Goal: Task Accomplishment & Management: Manage account settings

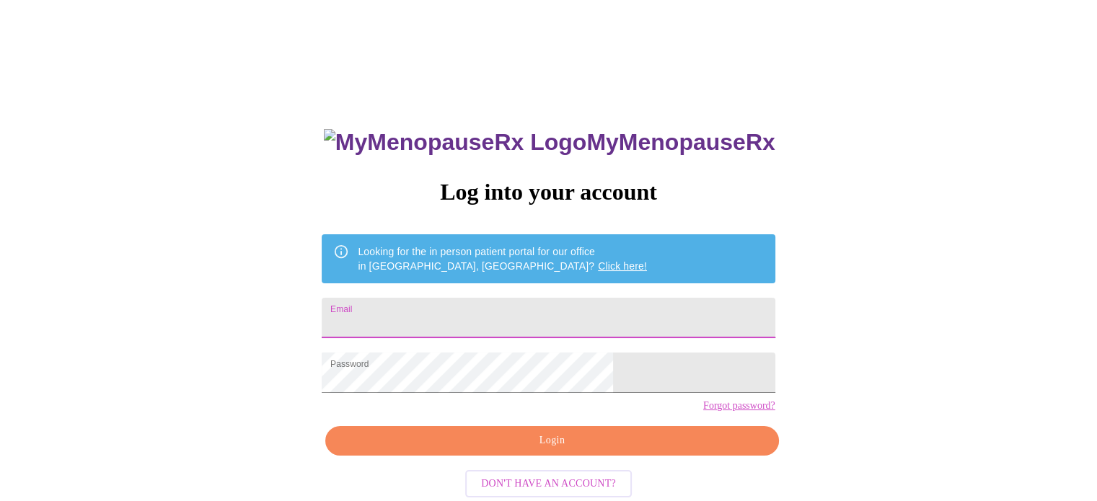
click at [522, 317] on input "Email" at bounding box center [548, 318] width 453 height 40
type input "[EMAIL_ADDRESS][DOMAIN_NAME]"
click at [554, 450] on span "Login" at bounding box center [552, 441] width 420 height 18
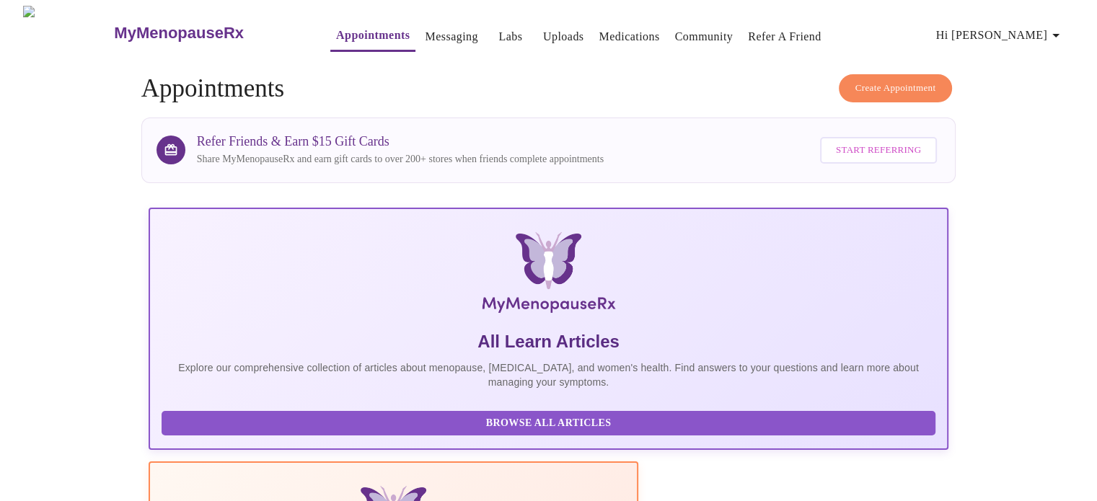
click at [427, 27] on link "Messaging" at bounding box center [451, 37] width 53 height 20
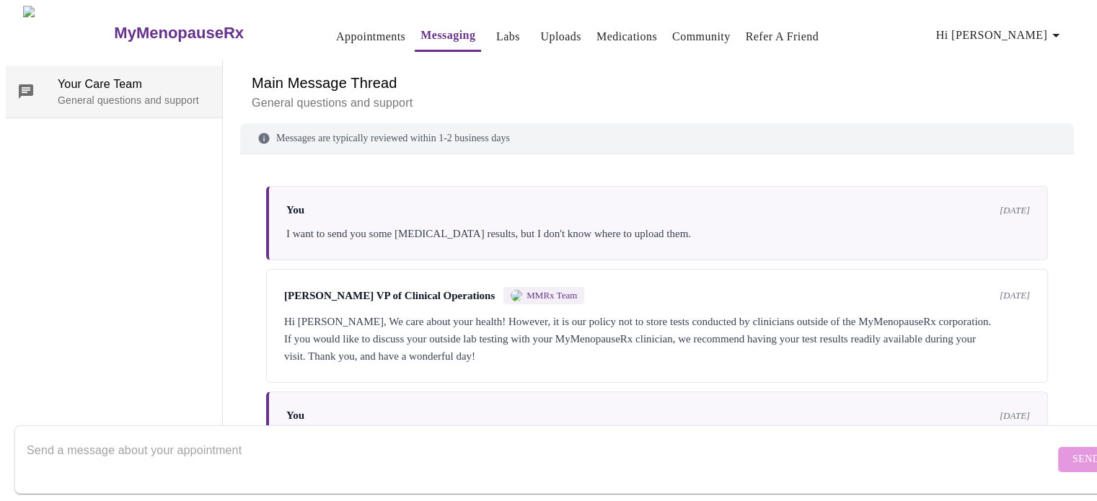
click at [91, 93] on p "General questions and support" at bounding box center [134, 100] width 153 height 14
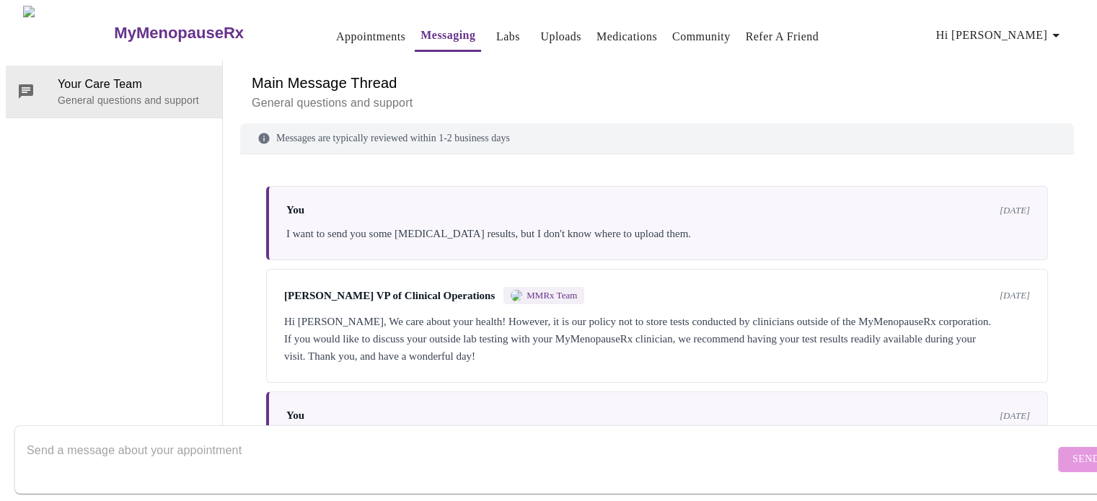
click at [336, 28] on link "Appointments" at bounding box center [370, 37] width 69 height 20
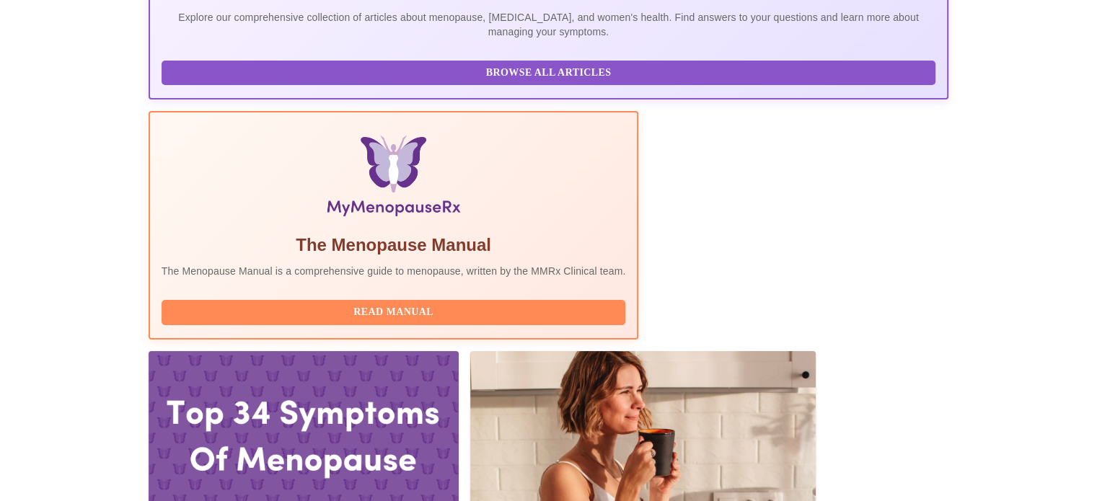
scroll to position [358, 0]
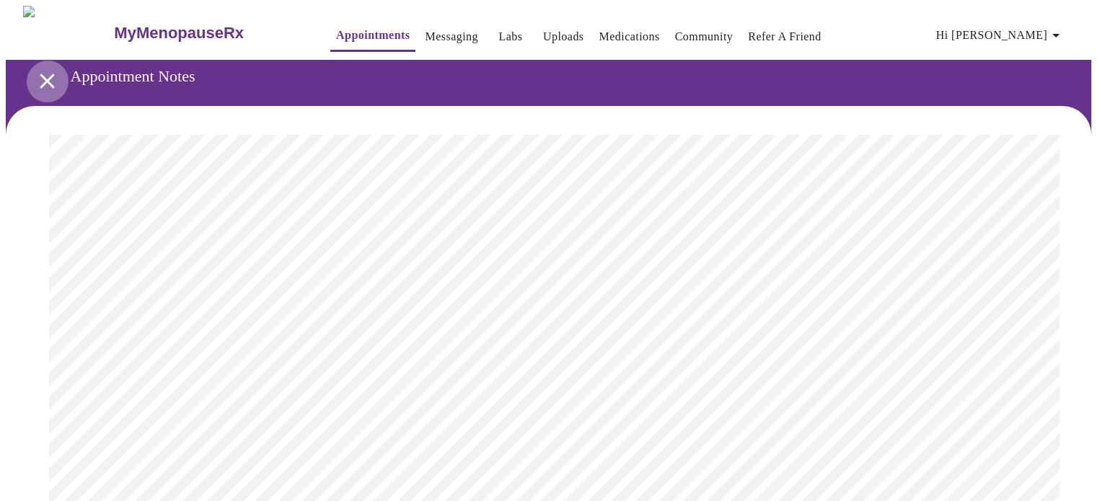
click at [40, 76] on icon "open drawer" at bounding box center [47, 81] width 14 height 14
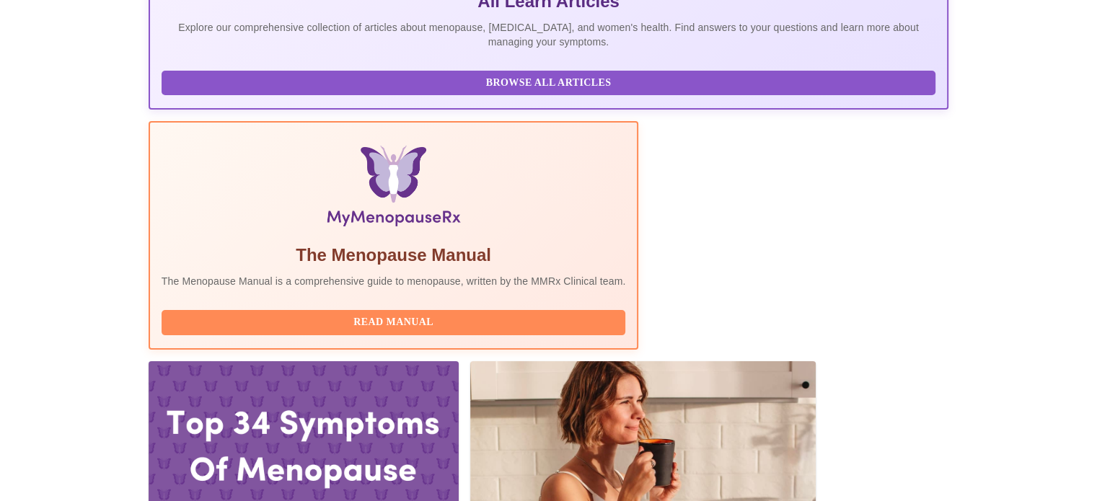
scroll to position [342, 0]
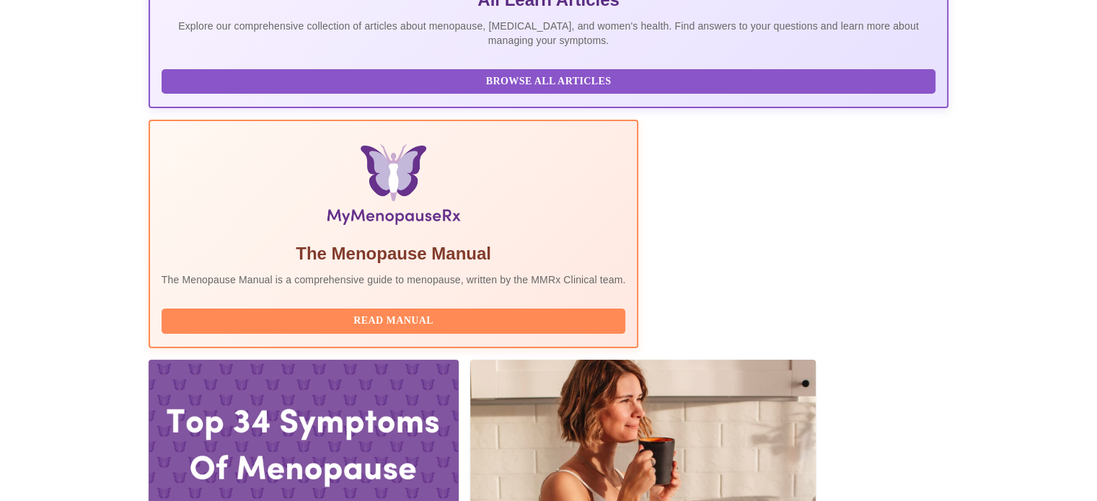
drag, startPoint x: 250, startPoint y: 247, endPoint x: 436, endPoint y: 244, distance: 186.2
copy h3 "Dr. Heather Krantz, MD, FACOG"
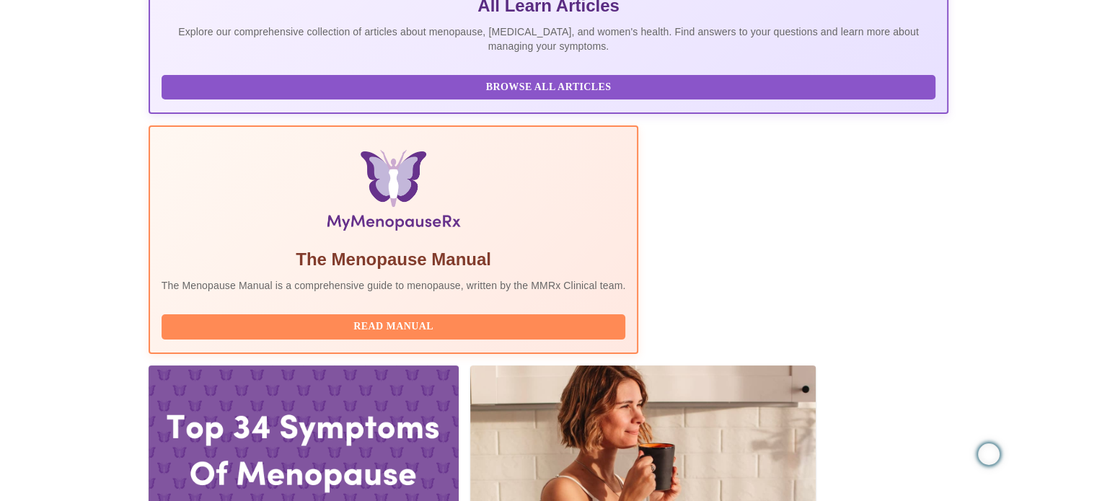
scroll to position [330, 0]
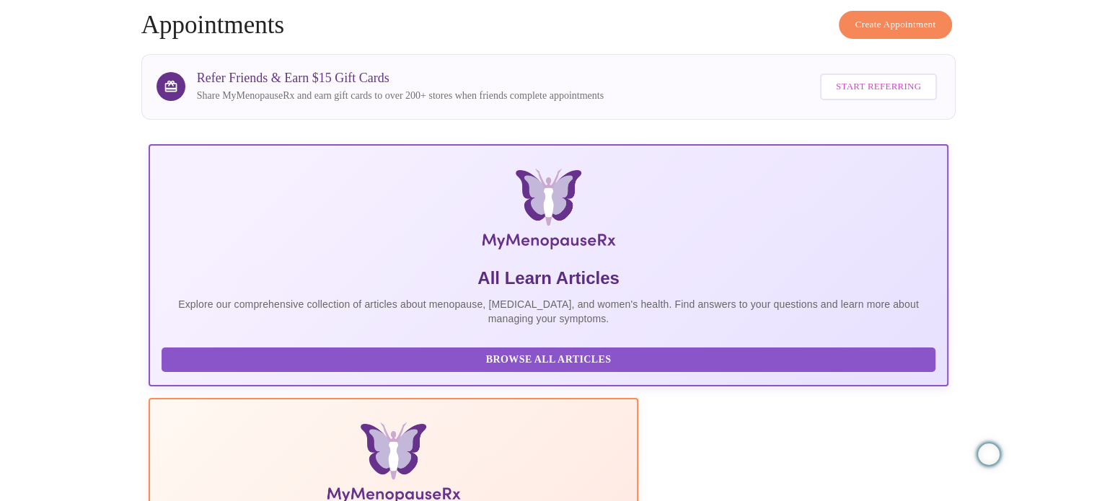
scroll to position [0, 0]
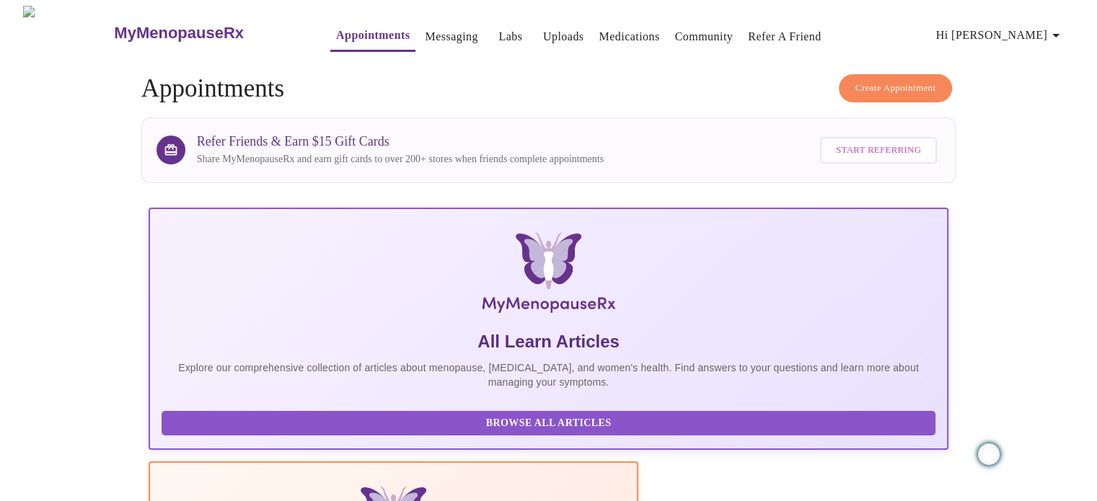
click at [1053, 27] on icon "button" at bounding box center [1056, 35] width 17 height 17
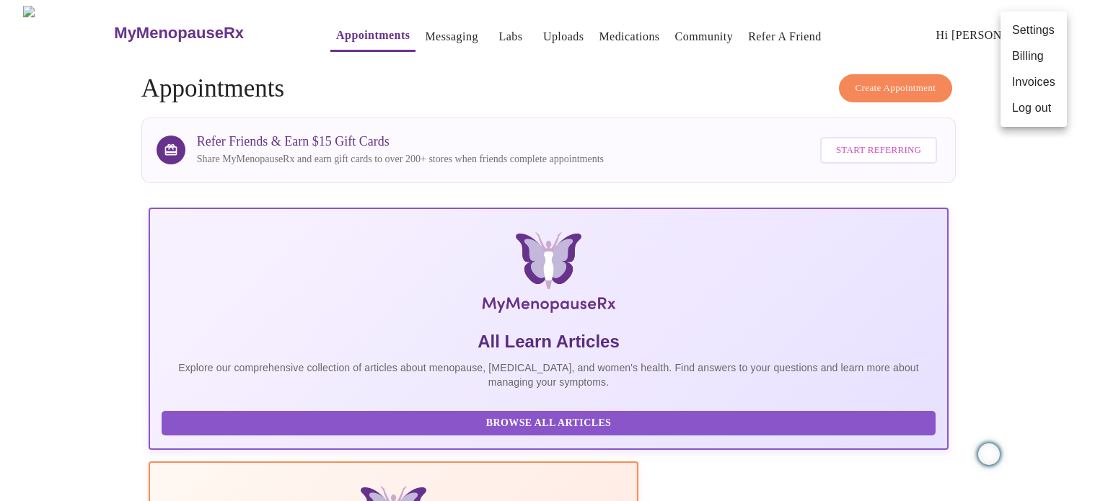
click at [1044, 83] on li "Invoices" at bounding box center [1034, 82] width 66 height 26
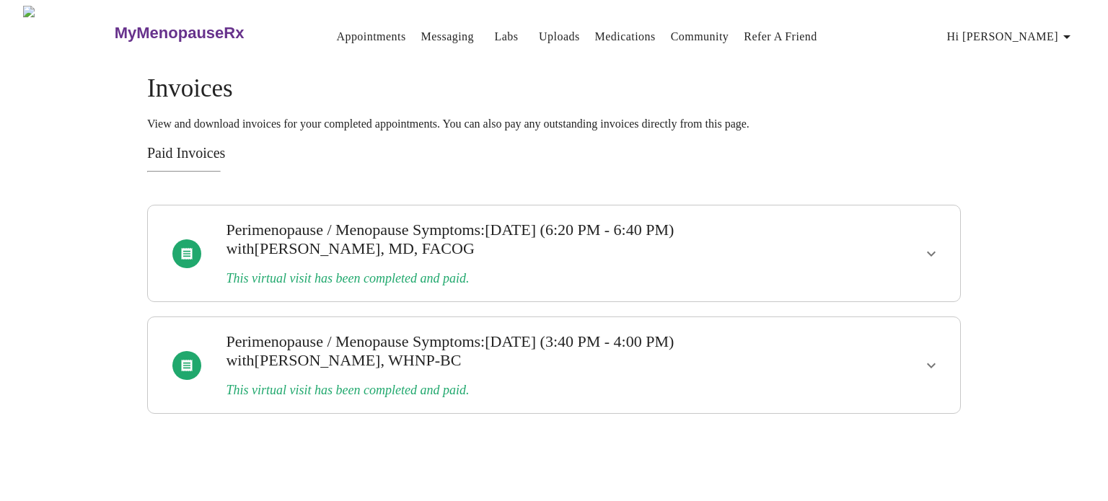
click at [188, 254] on div at bounding box center [186, 254] width 29 height 29
click at [926, 247] on icon "show more" at bounding box center [931, 253] width 17 height 17
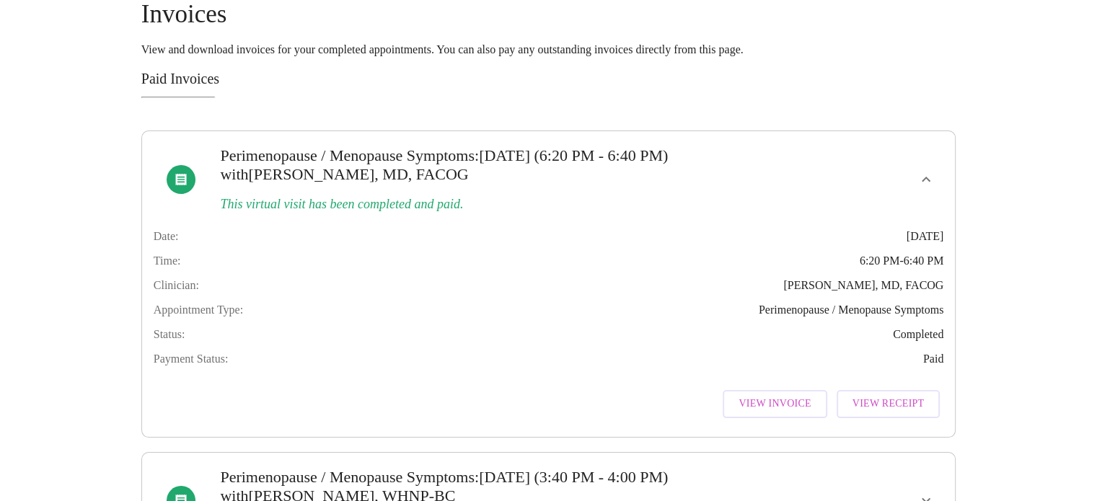
scroll to position [73, 0]
click at [809, 395] on div "Date: August 21, 2025 Time: 6:20 PM - 6:40 PM Clinician: Dr. Heather Krantz, MD…" at bounding box center [549, 322] width 791 height 210
click at [805, 415] on span "View Invoice" at bounding box center [775, 406] width 72 height 18
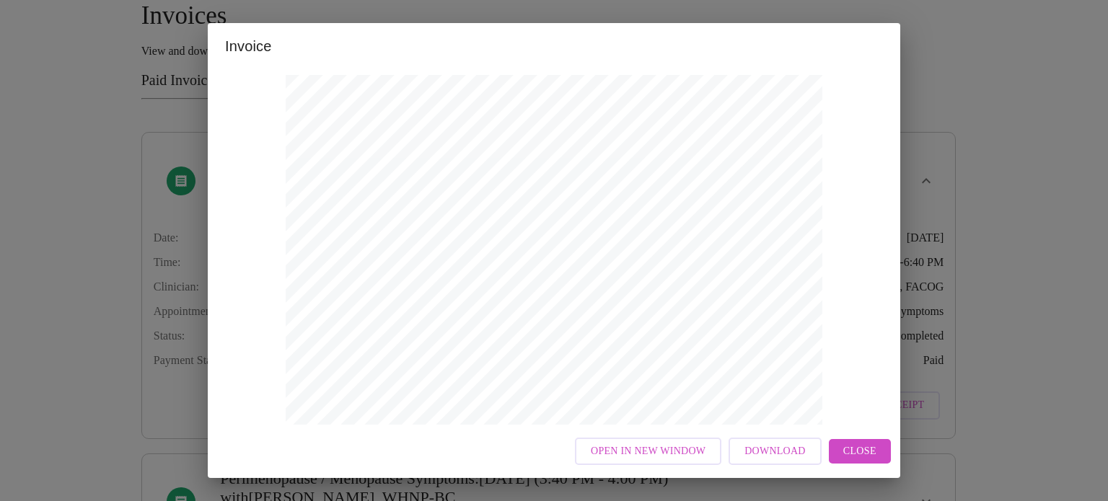
click at [859, 450] on span "Close" at bounding box center [859, 452] width 33 height 18
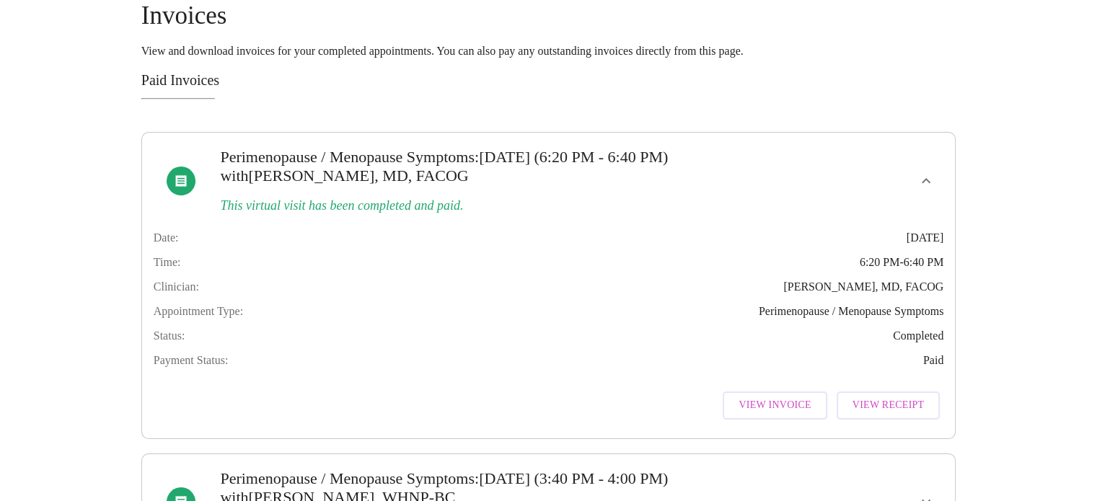
scroll to position [0, 0]
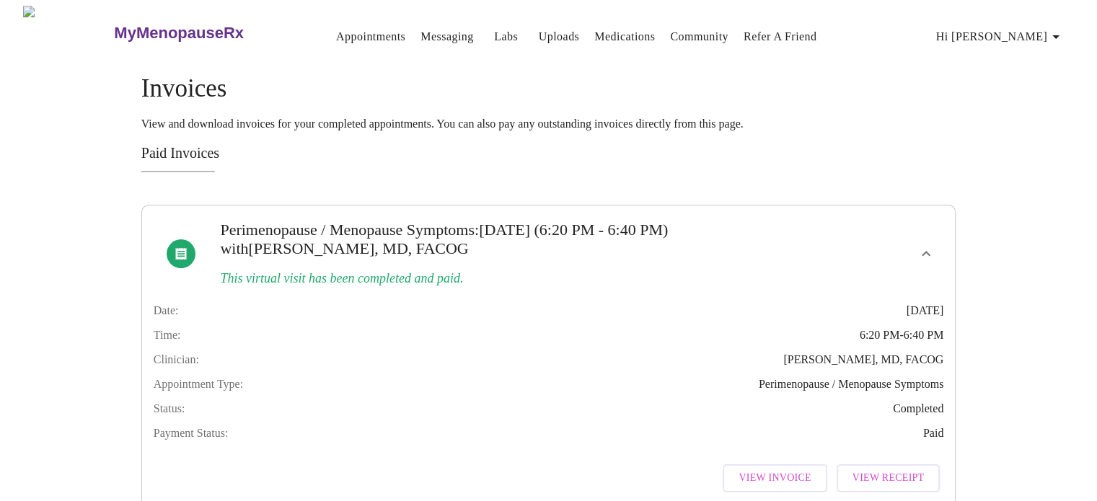
click at [338, 28] on link "Appointments" at bounding box center [370, 37] width 69 height 20
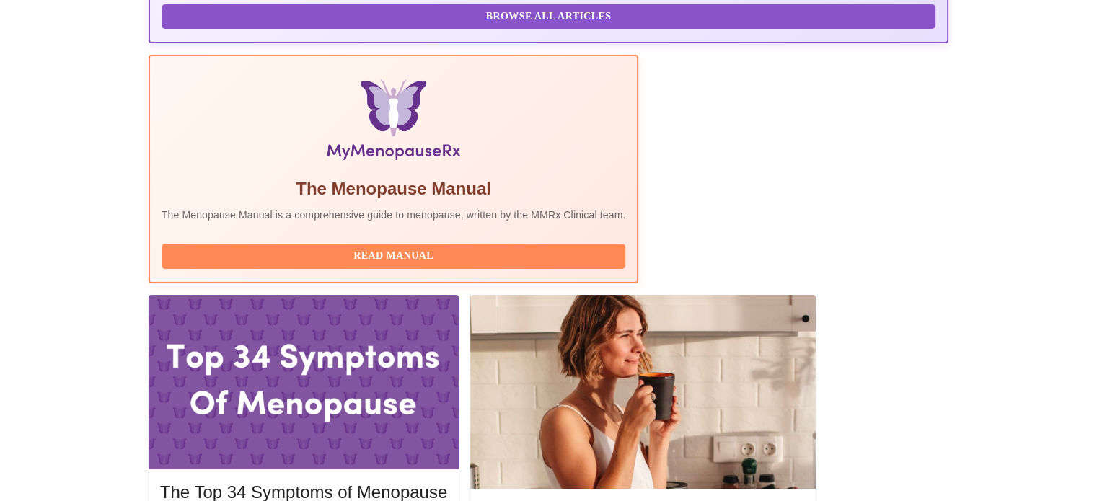
scroll to position [410, 0]
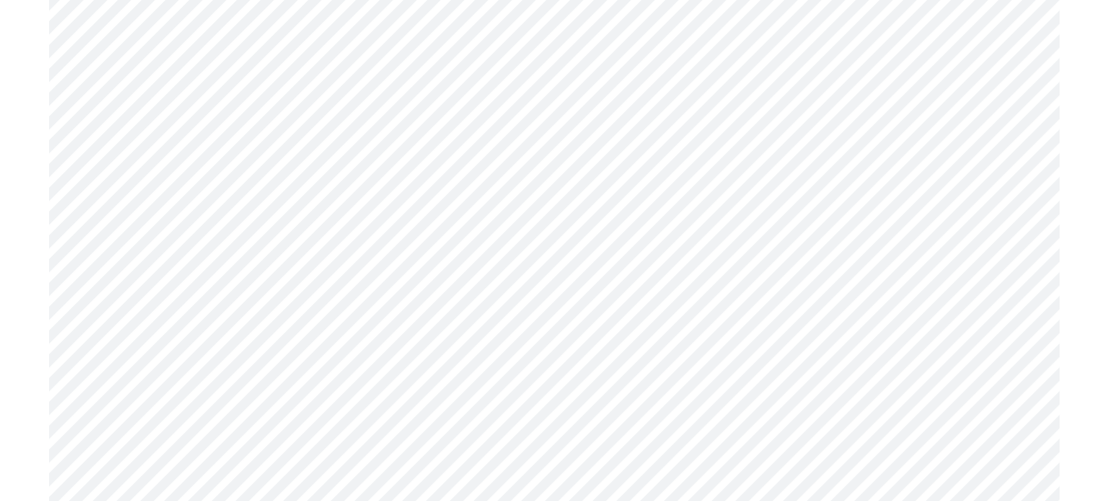
scroll to position [5525, 0]
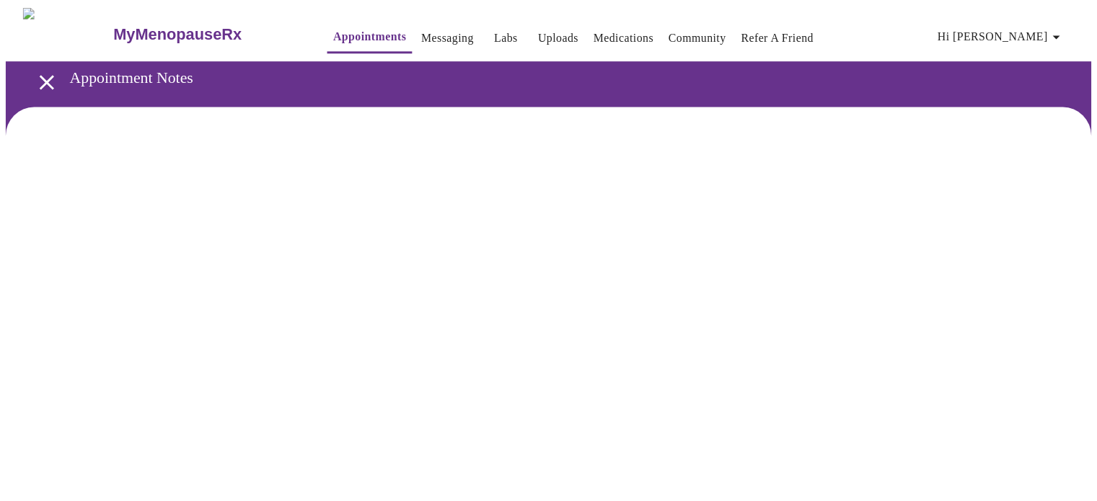
scroll to position [5543, 0]
